Goal: Task Accomplishment & Management: Manage account settings

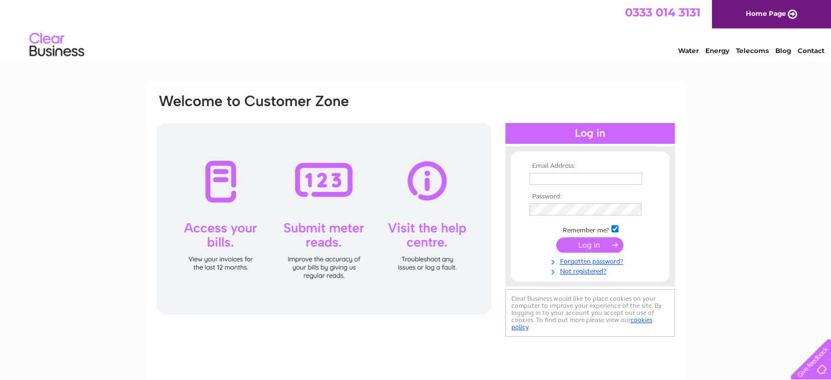
type input "food@thymeaftertimecafe.com"
click at [596, 239] on input "submit" at bounding box center [589, 244] width 67 height 15
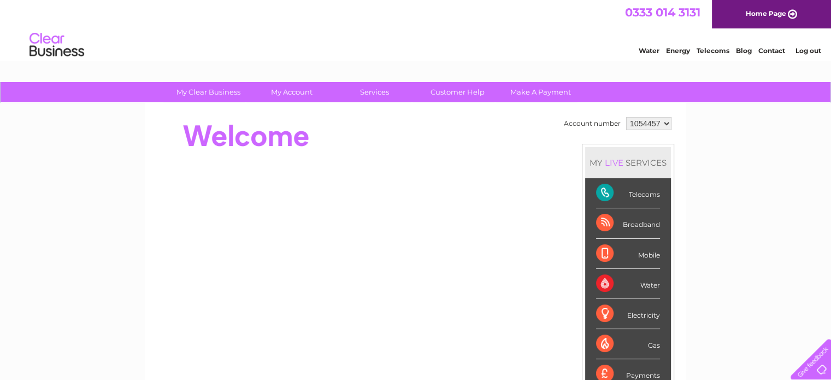
click at [641, 192] on div "Telecoms" at bounding box center [628, 193] width 64 height 30
click at [602, 191] on div "Telecoms" at bounding box center [628, 193] width 64 height 30
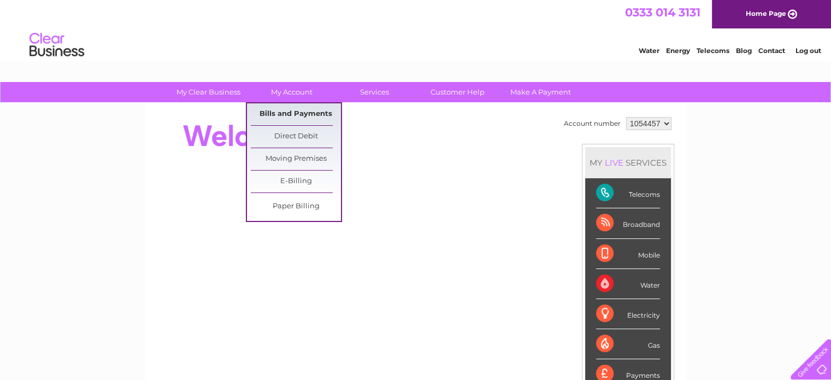
click at [304, 113] on link "Bills and Payments" at bounding box center [296, 114] width 90 height 22
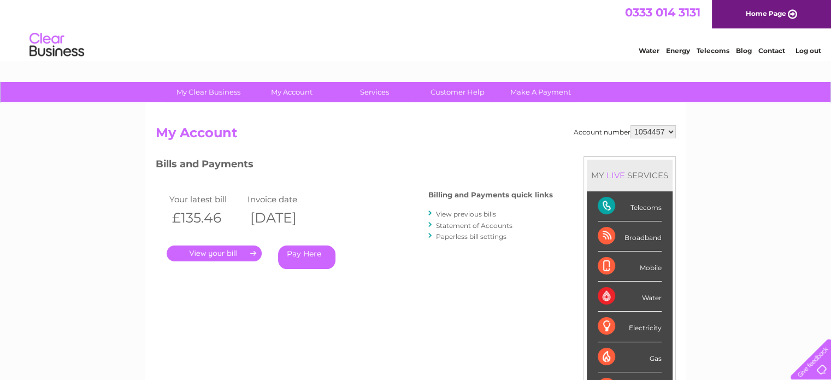
drag, startPoint x: 659, startPoint y: 229, endPoint x: 640, endPoint y: 208, distance: 29.0
click at [640, 208] on ul "Telecoms Broadband Mobile Water Electricity Gas Payments" at bounding box center [630, 296] width 86 height 210
click at [769, 172] on div "My Clear Business Login Details My Details My Preferences Link Account My Accou…" at bounding box center [415, 367] width 831 height 570
